Goal: Information Seeking & Learning: Understand process/instructions

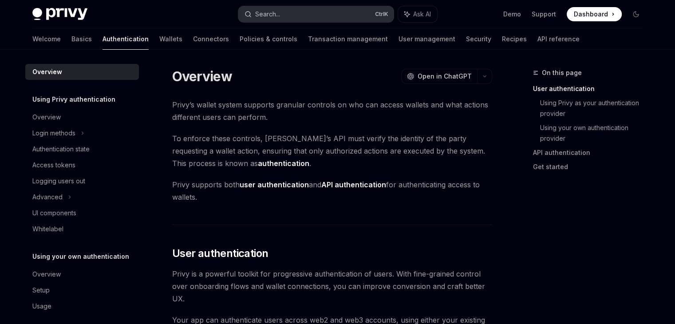
click at [289, 18] on button "Search... Ctrl K" at bounding box center [315, 14] width 155 height 16
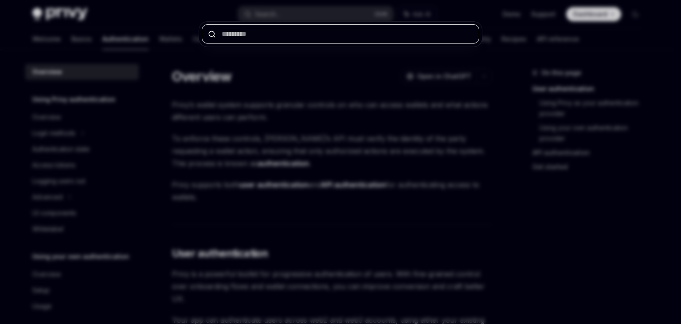
paste input "**********"
type input "**********"
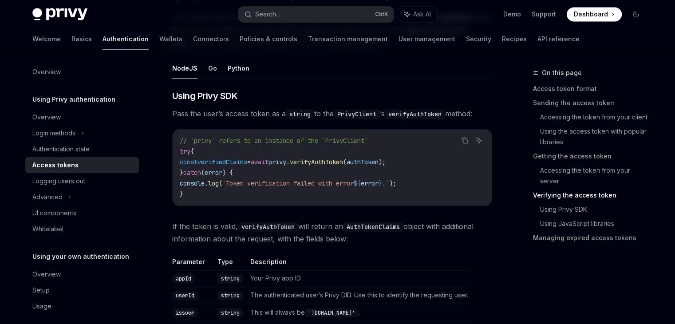
scroll to position [1380, 0]
click at [238, 71] on button "Python" at bounding box center [239, 68] width 22 height 21
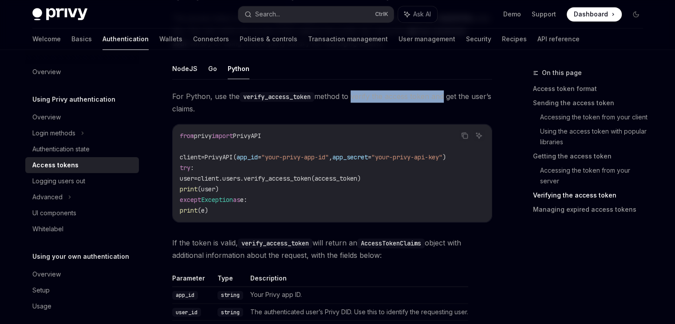
drag, startPoint x: 351, startPoint y: 95, endPoint x: 443, endPoint y: 100, distance: 92.8
click at [443, 100] on span "For Python, use the verify_access_token method to verify the access token and g…" at bounding box center [332, 102] width 320 height 25
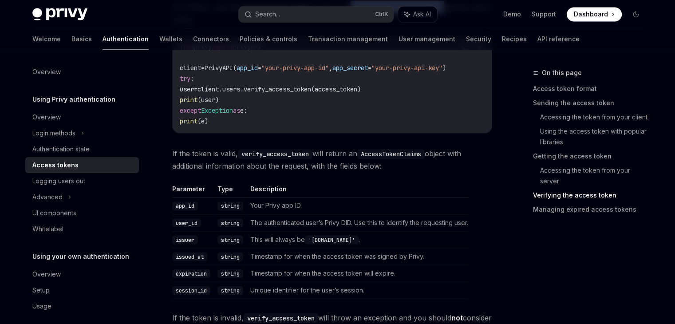
scroll to position [1470, 0]
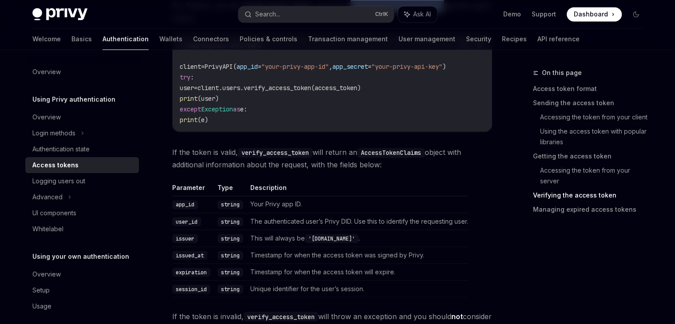
drag, startPoint x: 240, startPoint y: 162, endPoint x: 387, endPoint y: 159, distance: 146.4
click at [387, 159] on span "If the token is valid, verify_access_token will return an AccessTokenClaims obj…" at bounding box center [332, 158] width 320 height 25
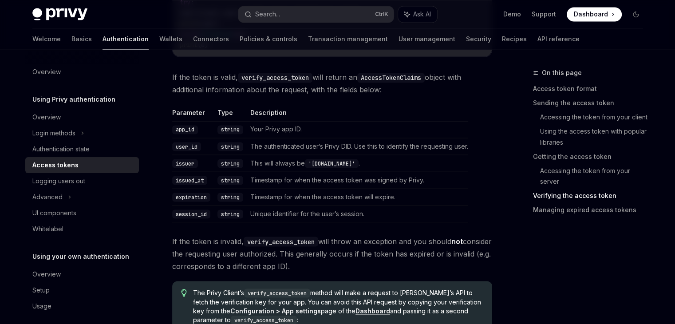
scroll to position [1545, 0]
drag, startPoint x: 308, startPoint y: 128, endPoint x: 240, endPoint y: 127, distance: 68.3
click at [240, 127] on tr "app_id string Your Privy app ID." at bounding box center [320, 129] width 296 height 17
drag, startPoint x: 282, startPoint y: 144, endPoint x: 348, endPoint y: 144, distance: 65.6
click at [348, 144] on td "The authenticated user’s Privy DID. Use this to identify the requesting user." at bounding box center [357, 145] width 221 height 17
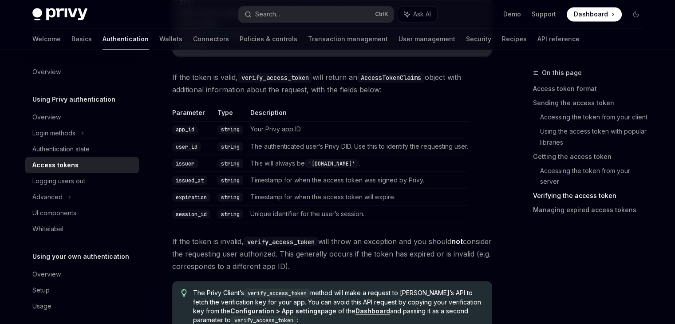
click at [185, 145] on code "user_id" at bounding box center [186, 146] width 29 height 9
click at [415, 155] on td "This will always be 'privy.io' ." at bounding box center [357, 162] width 221 height 17
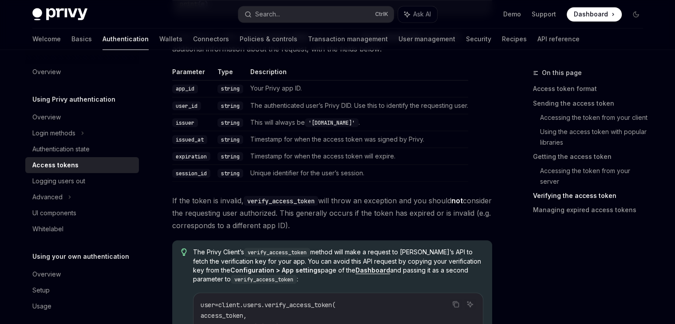
scroll to position [1584, 0]
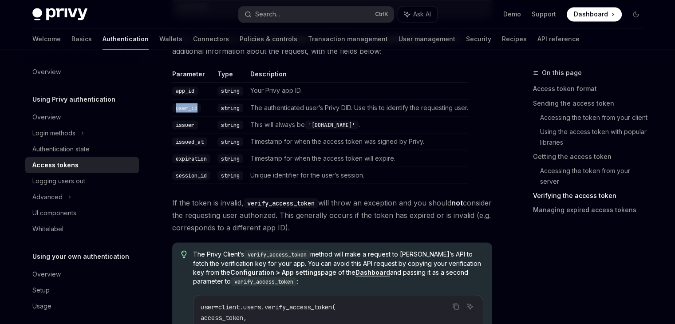
drag, startPoint x: 204, startPoint y: 106, endPoint x: 174, endPoint y: 104, distance: 29.7
click at [174, 104] on td "user_id" at bounding box center [193, 107] width 42 height 17
click at [209, 121] on td "issuer" at bounding box center [193, 124] width 42 height 17
click at [180, 107] on code "user_id" at bounding box center [186, 107] width 29 height 9
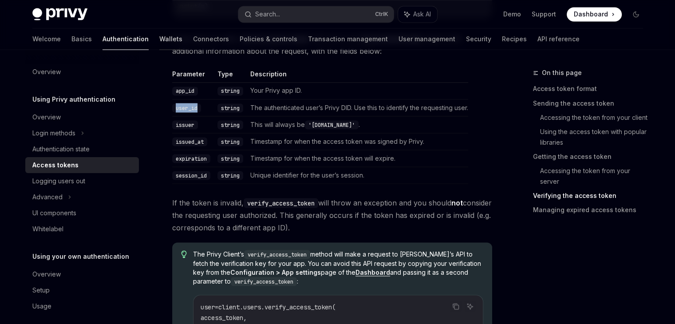
click at [159, 37] on link "Wallets" at bounding box center [170, 38] width 23 height 21
type textarea "*"
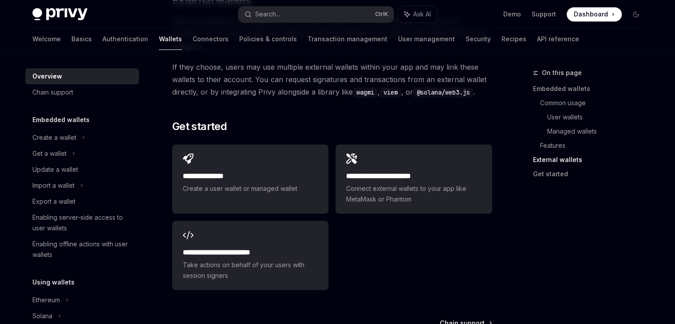
scroll to position [1442, 0]
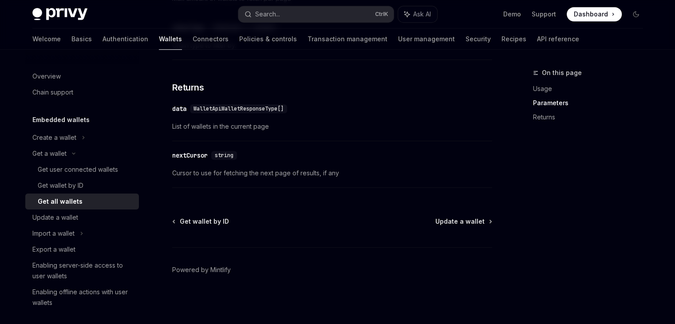
scroll to position [516, 0]
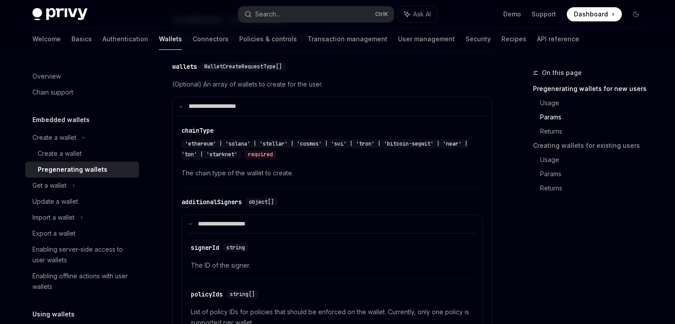
scroll to position [548, 0]
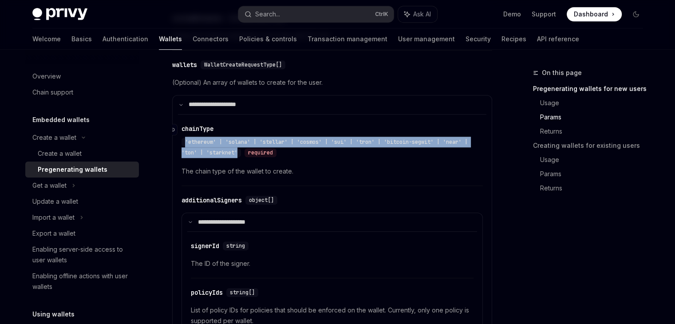
drag, startPoint x: 247, startPoint y: 153, endPoint x: 184, endPoint y: 139, distance: 64.5
click at [184, 139] on div "'ethereum' | 'solana' | 'stellar' | 'cosmos' | 'sui' | 'tron' | 'bitcoin-segwit…" at bounding box center [324, 147] width 286 height 20
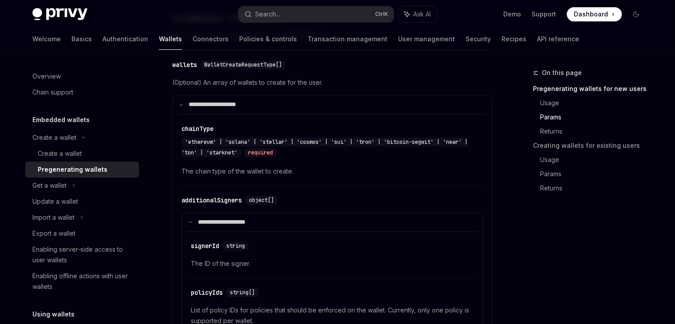
click at [318, 173] on span "The chain type of the wallet to create." at bounding box center [331, 171] width 301 height 11
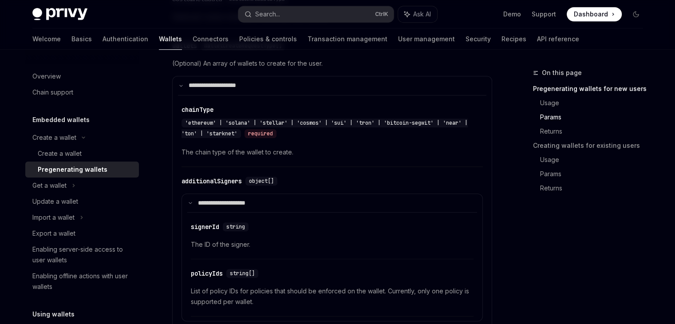
scroll to position [567, 0]
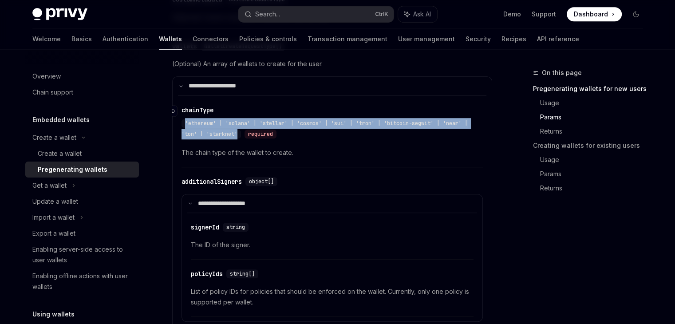
drag, startPoint x: 247, startPoint y: 137, endPoint x: 183, endPoint y: 119, distance: 66.2
click at [183, 119] on div "​ chainType 'ethereum' | 'solana' | 'stellar' | 'cosmos' | 'sui' | 'tron' | 'bi…" at bounding box center [327, 123] width 292 height 34
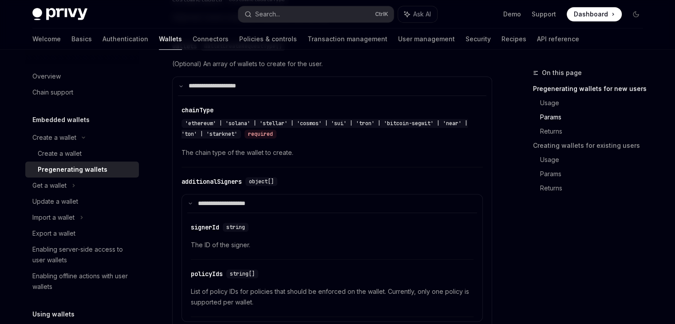
click at [318, 150] on span "The chain type of the wallet to create." at bounding box center [331, 152] width 301 height 11
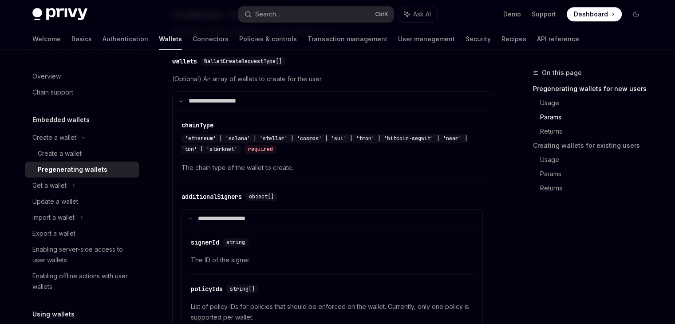
scroll to position [549, 0]
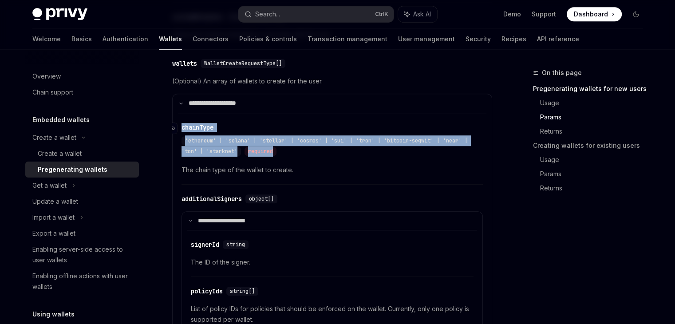
drag, startPoint x: 281, startPoint y: 153, endPoint x: 181, endPoint y: 138, distance: 101.3
click at [181, 138] on div "​ chainType 'ethereum' | 'solana' | 'stellar' | 'cosmos' | 'sui' | 'tron' | 'bi…" at bounding box center [327, 140] width 292 height 34
click at [232, 135] on div "​ chainType 'ethereum' | 'solana' | 'stellar' | 'cosmos' | 'sui' | 'tron' | 'bi…" at bounding box center [327, 140] width 292 height 34
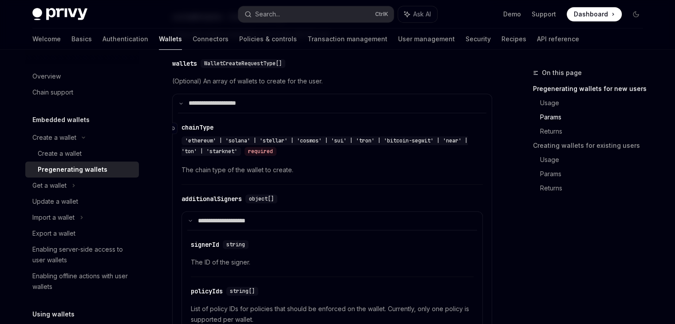
drag, startPoint x: 286, startPoint y: 153, endPoint x: 301, endPoint y: 151, distance: 15.6
click at [301, 151] on div "'ethereum' | 'solana' | 'stellar' | 'cosmos' | 'sui' | 'tron' | 'bitcoin-segwit…" at bounding box center [327, 145] width 292 height 21
drag, startPoint x: 293, startPoint y: 153, endPoint x: 280, endPoint y: 150, distance: 12.8
click at [280, 150] on div "'ethereum' | 'solana' | 'stellar' | 'cosmos' | 'sui' | 'tron' | 'bitcoin-segwit…" at bounding box center [327, 145] width 292 height 21
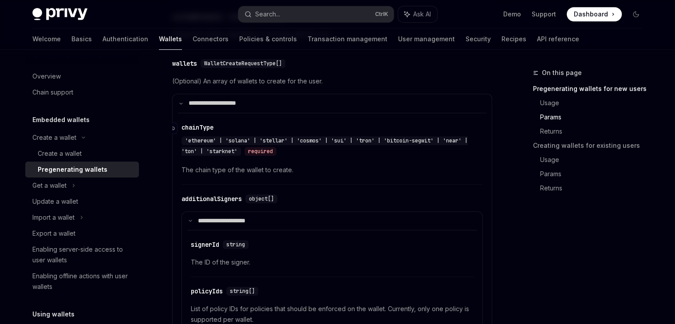
click at [276, 150] on div "required" at bounding box center [260, 151] width 32 height 9
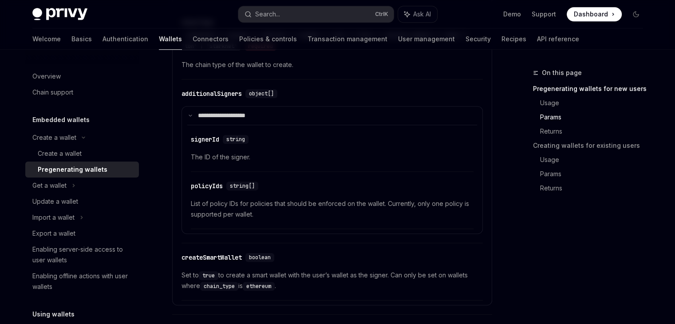
scroll to position [657, 0]
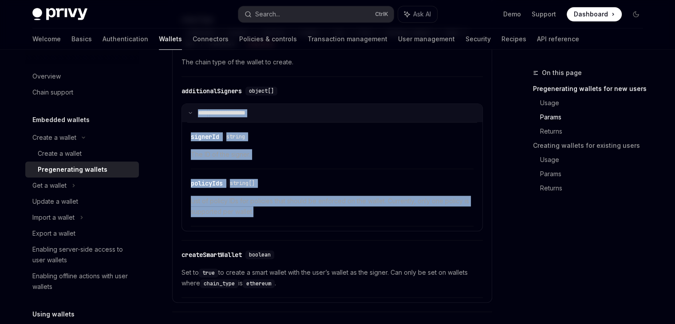
drag, startPoint x: 257, startPoint y: 217, endPoint x: 189, endPoint y: 114, distance: 123.0
click at [189, 114] on details "**********" at bounding box center [331, 167] width 301 height 128
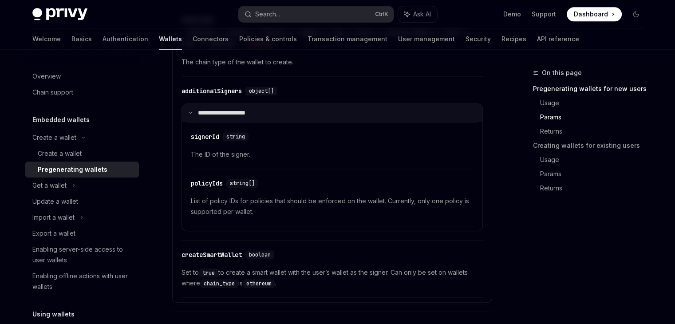
click at [189, 114] on icon at bounding box center [190, 112] width 4 height 4
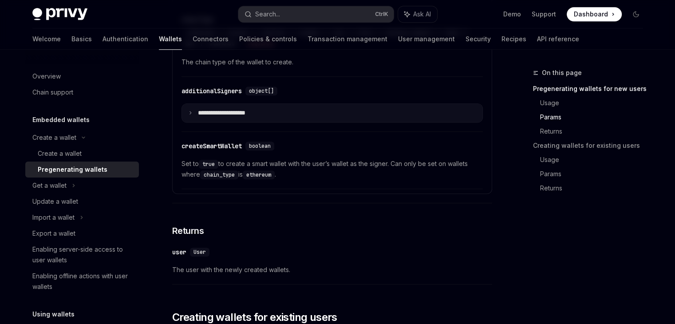
click at [189, 114] on icon at bounding box center [190, 112] width 4 height 4
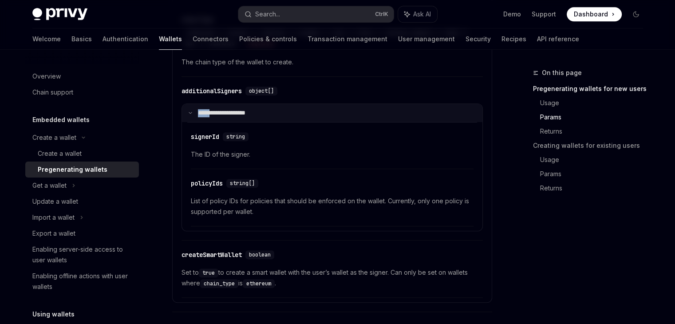
click at [189, 114] on icon at bounding box center [190, 112] width 4 height 4
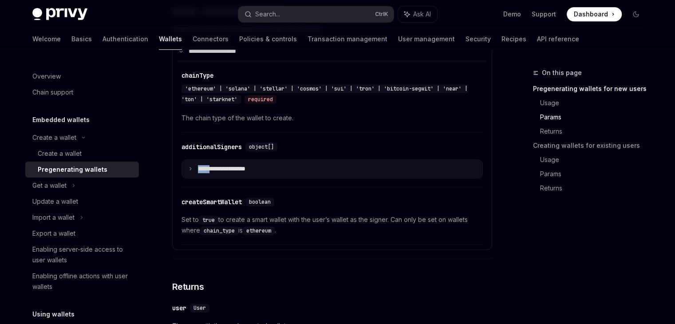
scroll to position [585, 0]
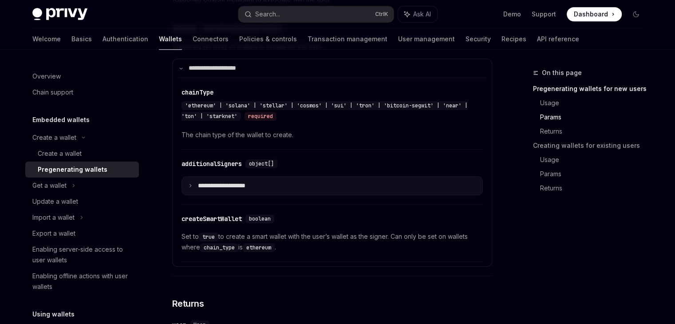
click at [189, 187] on icon at bounding box center [190, 185] width 4 height 4
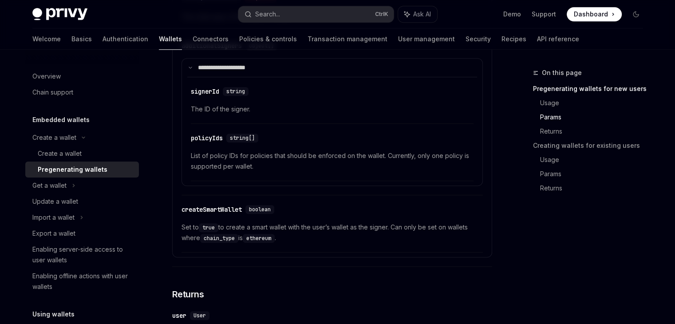
scroll to position [722, 0]
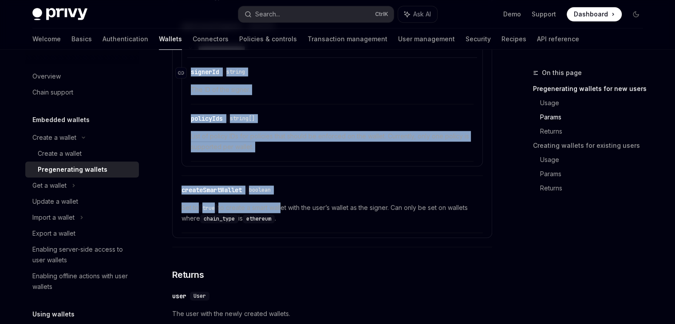
drag, startPoint x: 283, startPoint y: 200, endPoint x: 191, endPoint y: 76, distance: 154.1
click at [191, 76] on div "**********" at bounding box center [332, 86] width 308 height 293
click at [275, 121] on div "​ policyIds string[]" at bounding box center [328, 118] width 274 height 11
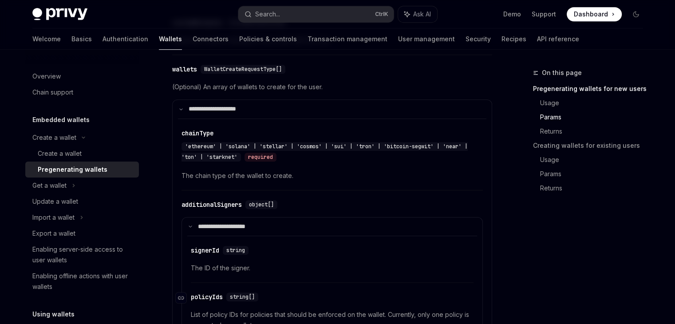
scroll to position [509, 0]
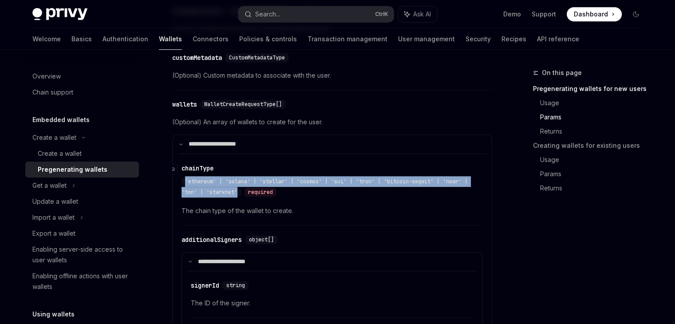
drag, startPoint x: 246, startPoint y: 194, endPoint x: 183, endPoint y: 184, distance: 64.2
click at [183, 184] on div "'ethereum' | 'solana' | 'stellar' | 'cosmos' | 'sui' | 'tron' | 'bitcoin-segwit…" at bounding box center [324, 187] width 286 height 20
click at [259, 169] on div "​ chainType 'ethereum' | 'solana' | 'stellar' | 'cosmos' | 'sui' | 'tron' | 'bi…" at bounding box center [327, 181] width 292 height 34
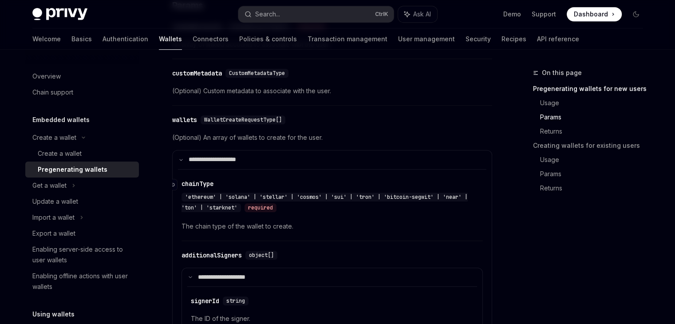
scroll to position [493, 0]
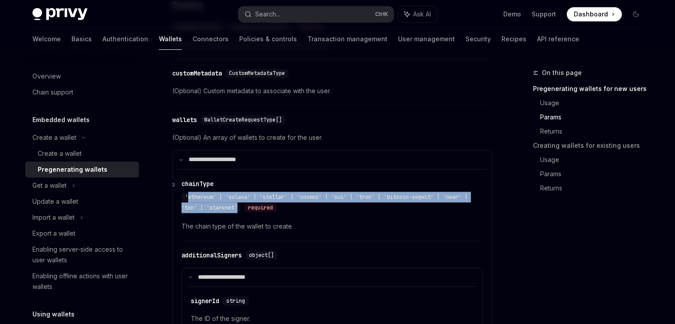
drag, startPoint x: 252, startPoint y: 208, endPoint x: 186, endPoint y: 197, distance: 66.6
click at [186, 197] on div "'ethereum' | 'solana' | 'stellar' | 'cosmos' | 'sui' | 'tron' | 'bitcoin-segwit…" at bounding box center [327, 202] width 292 height 21
click at [245, 214] on div "​ chainType 'ethereum' | 'solana' | 'stellar' | 'cosmos' | 'sui' | 'tron' | 'bi…" at bounding box center [327, 195] width 292 height 35
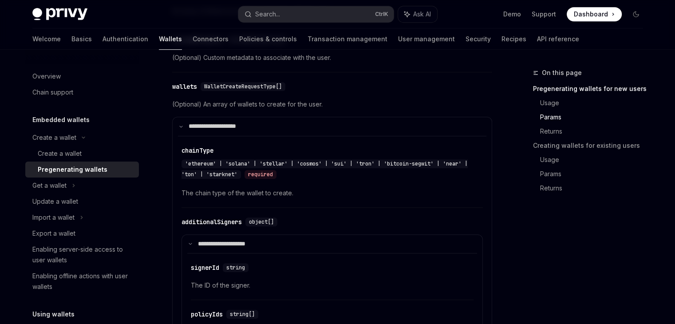
scroll to position [530, 0]
